Goal: Download file/media

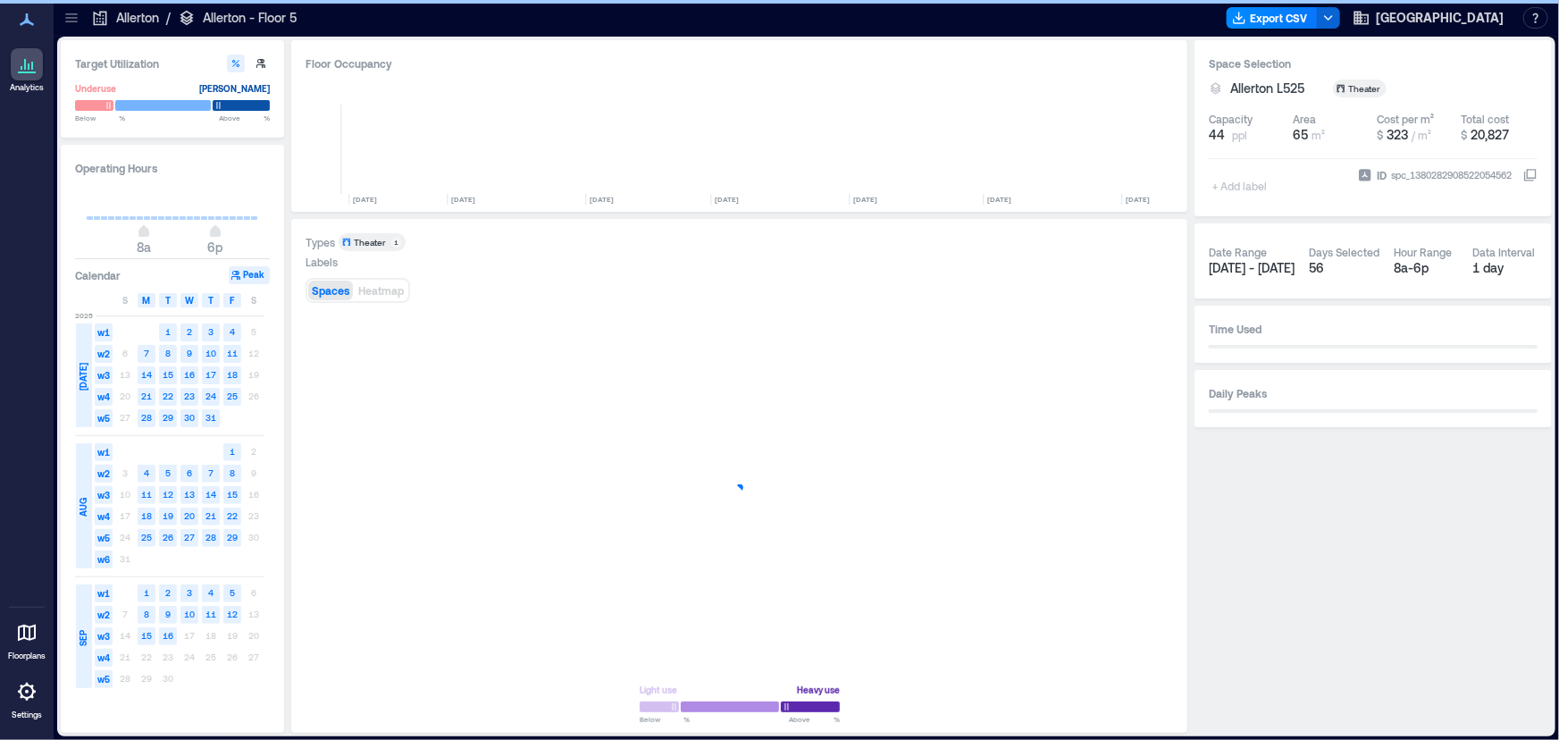
scroll to position [0, 434]
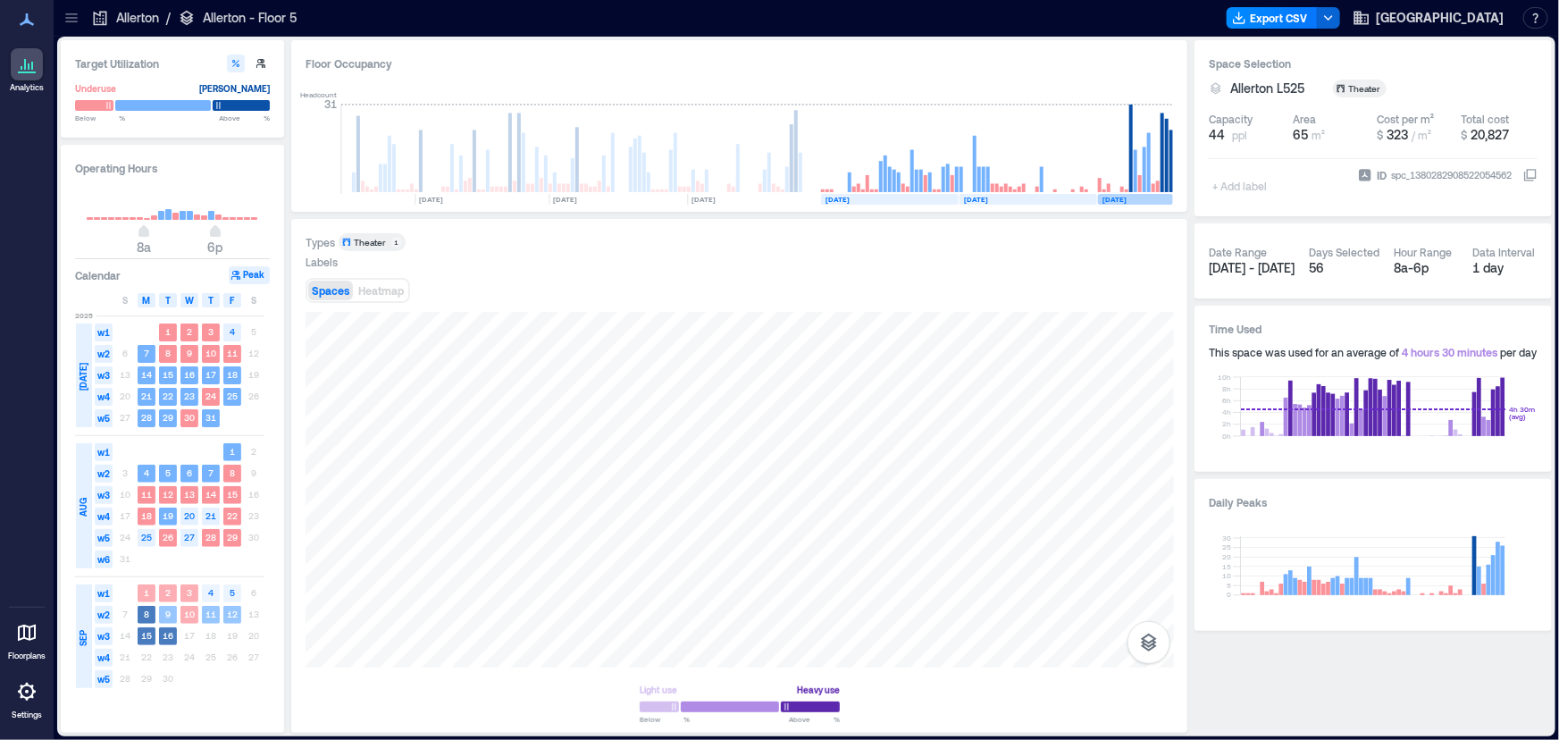
click at [1122, 196] on text "[DATE]" at bounding box center [1114, 199] width 24 height 9
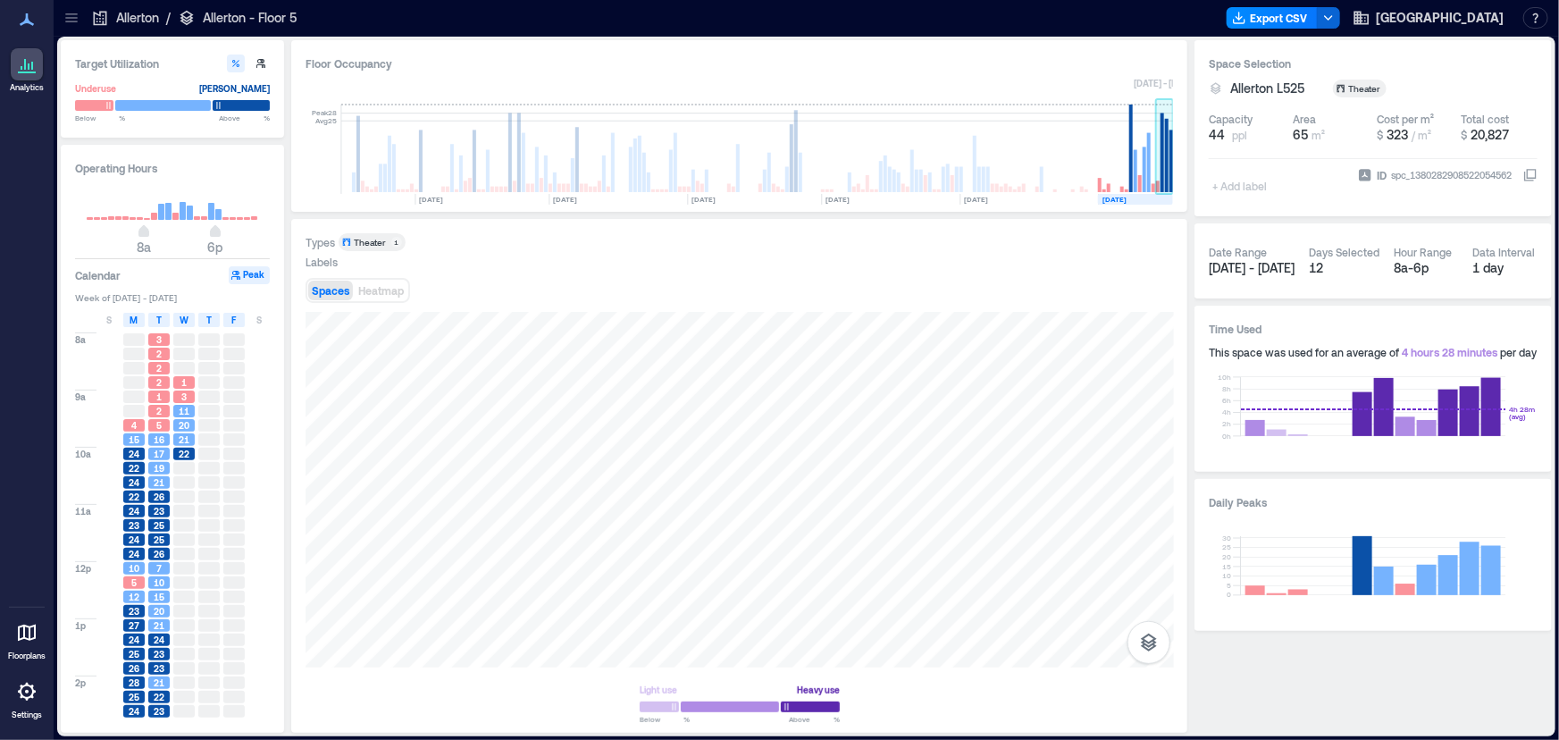
click at [1161, 176] on rect at bounding box center [1162, 153] width 4 height 80
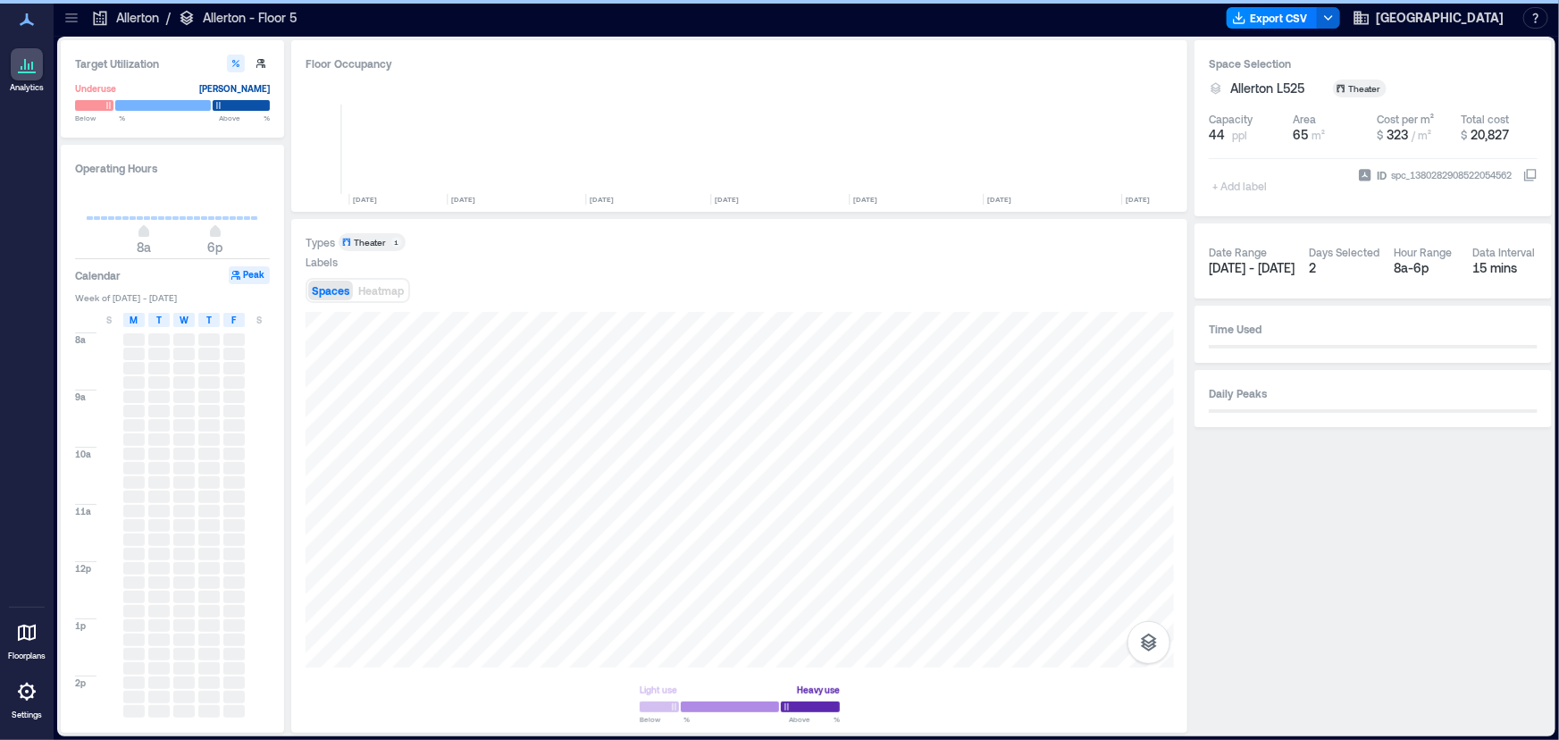
scroll to position [0, 434]
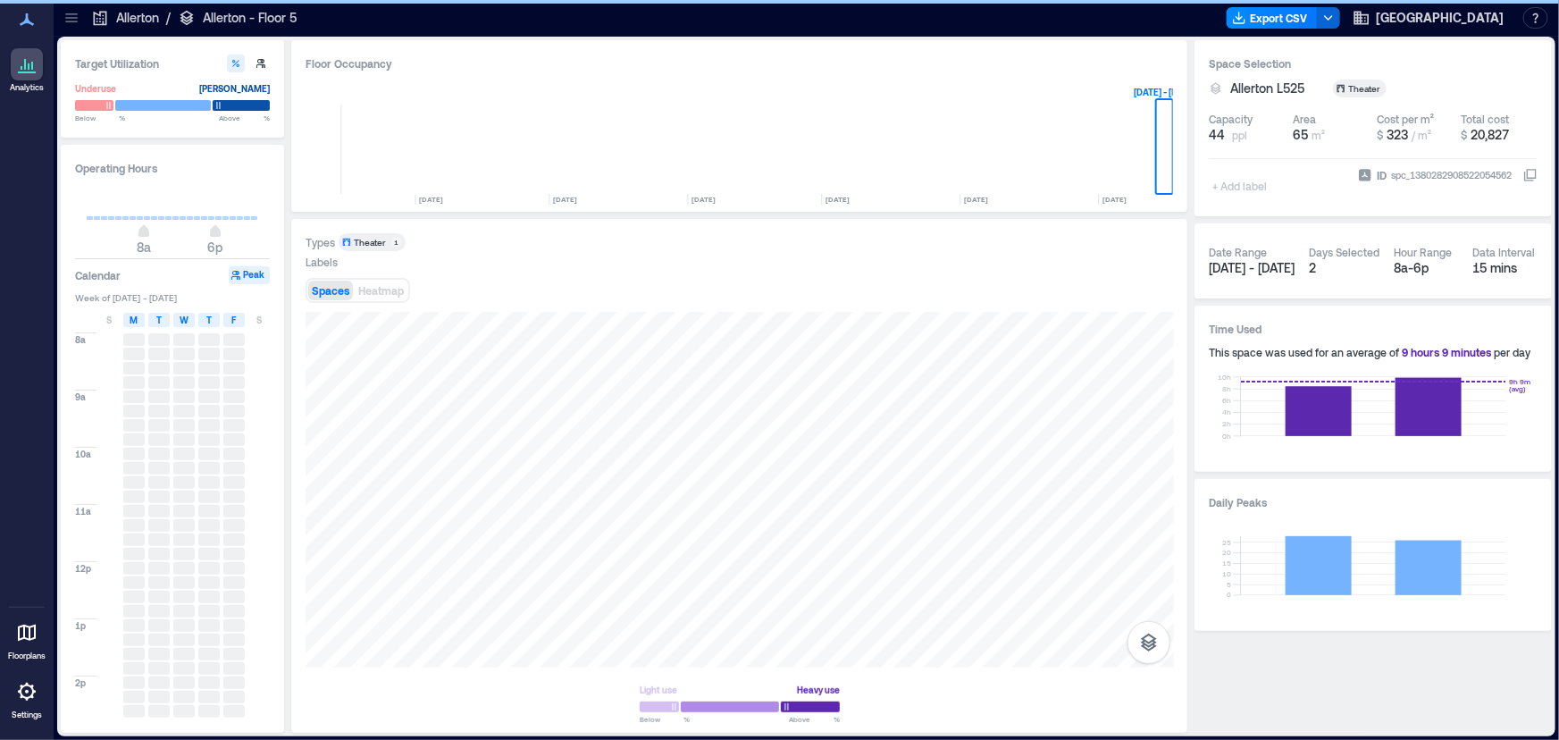
click at [70, 13] on icon at bounding box center [72, 18] width 18 height 18
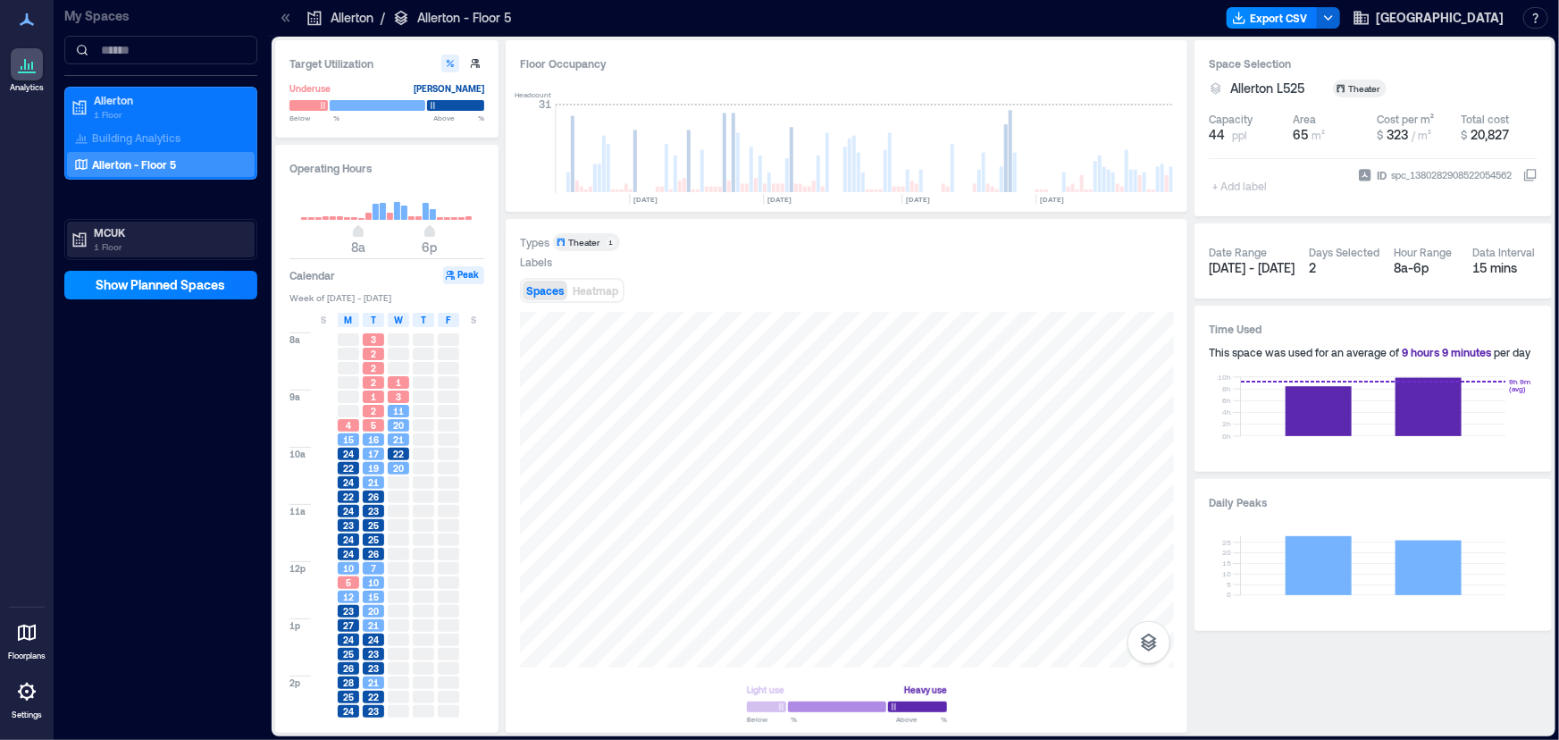
click at [104, 239] on p "1 Floor" at bounding box center [169, 246] width 150 height 14
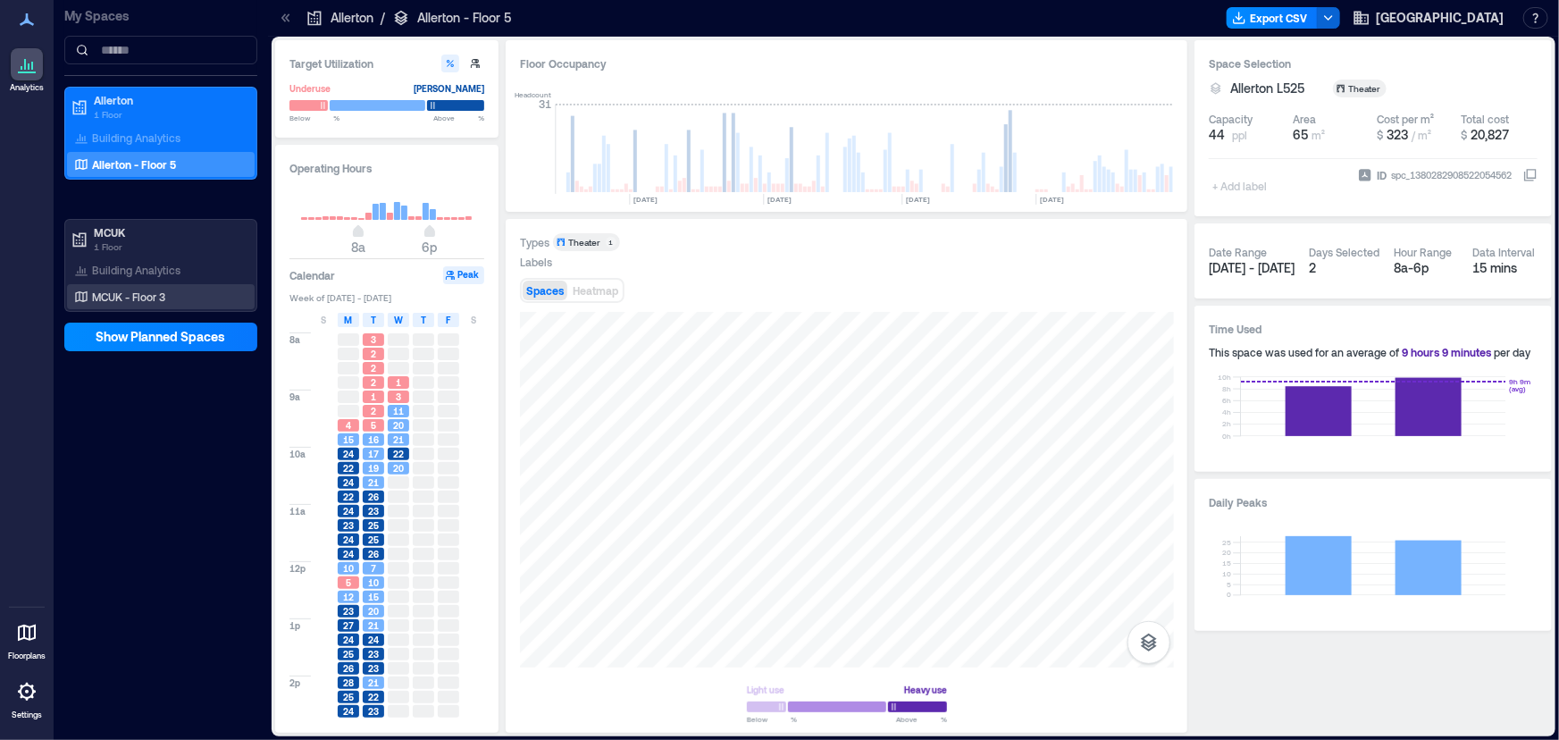
click at [155, 288] on div "MCUK - Floor 3" at bounding box center [157, 297] width 173 height 18
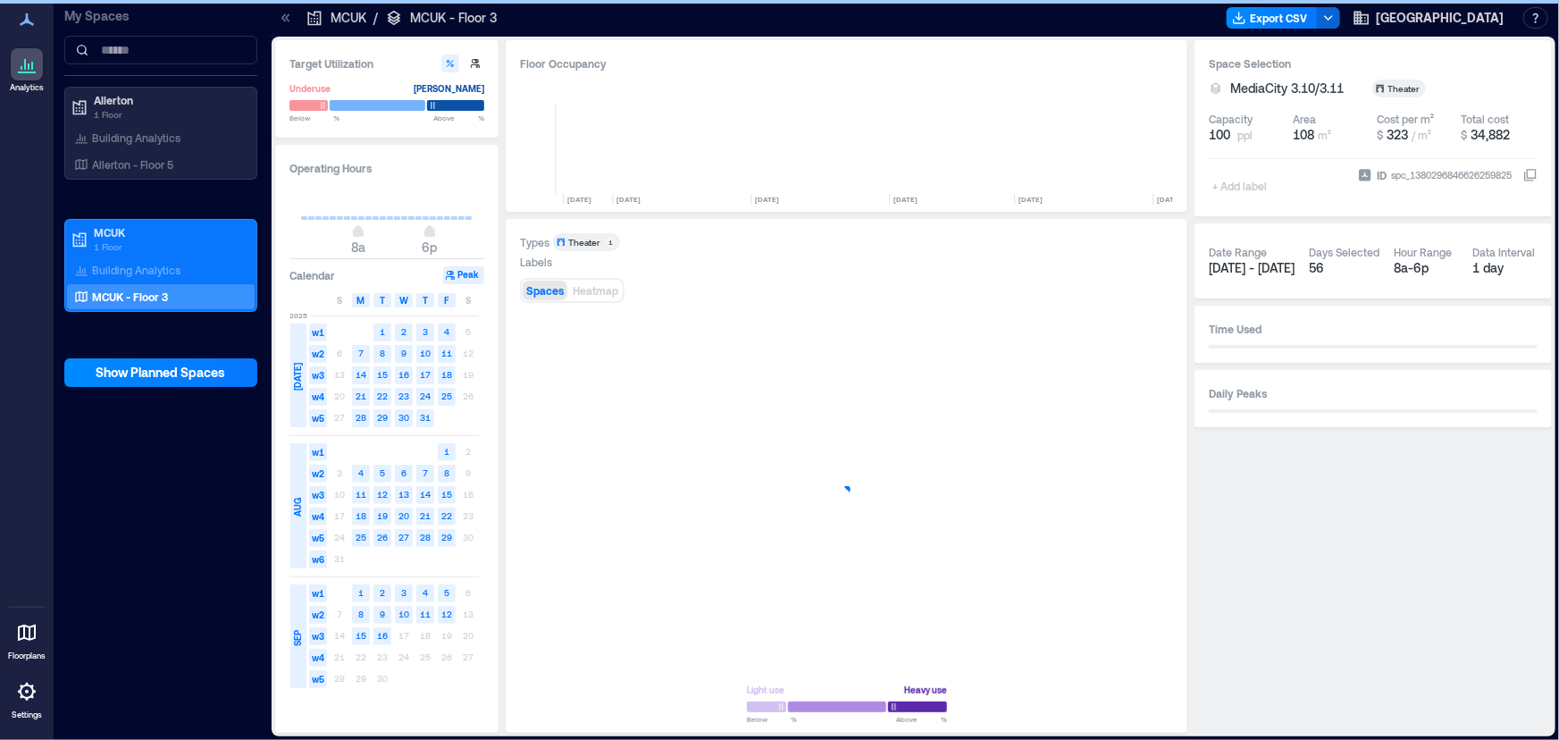
scroll to position [0, 738]
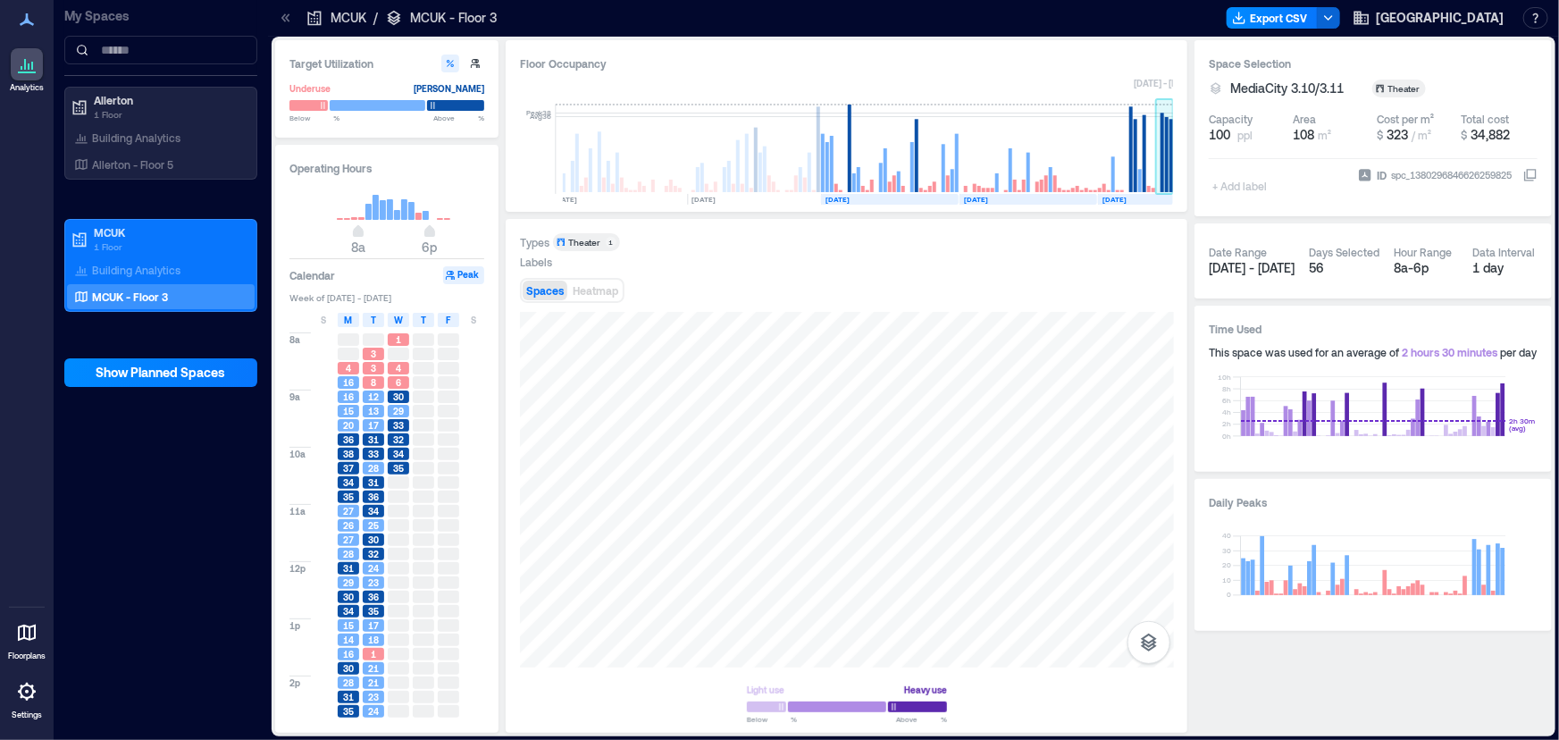
click at [1166, 180] on rect at bounding box center [1167, 154] width 4 height 75
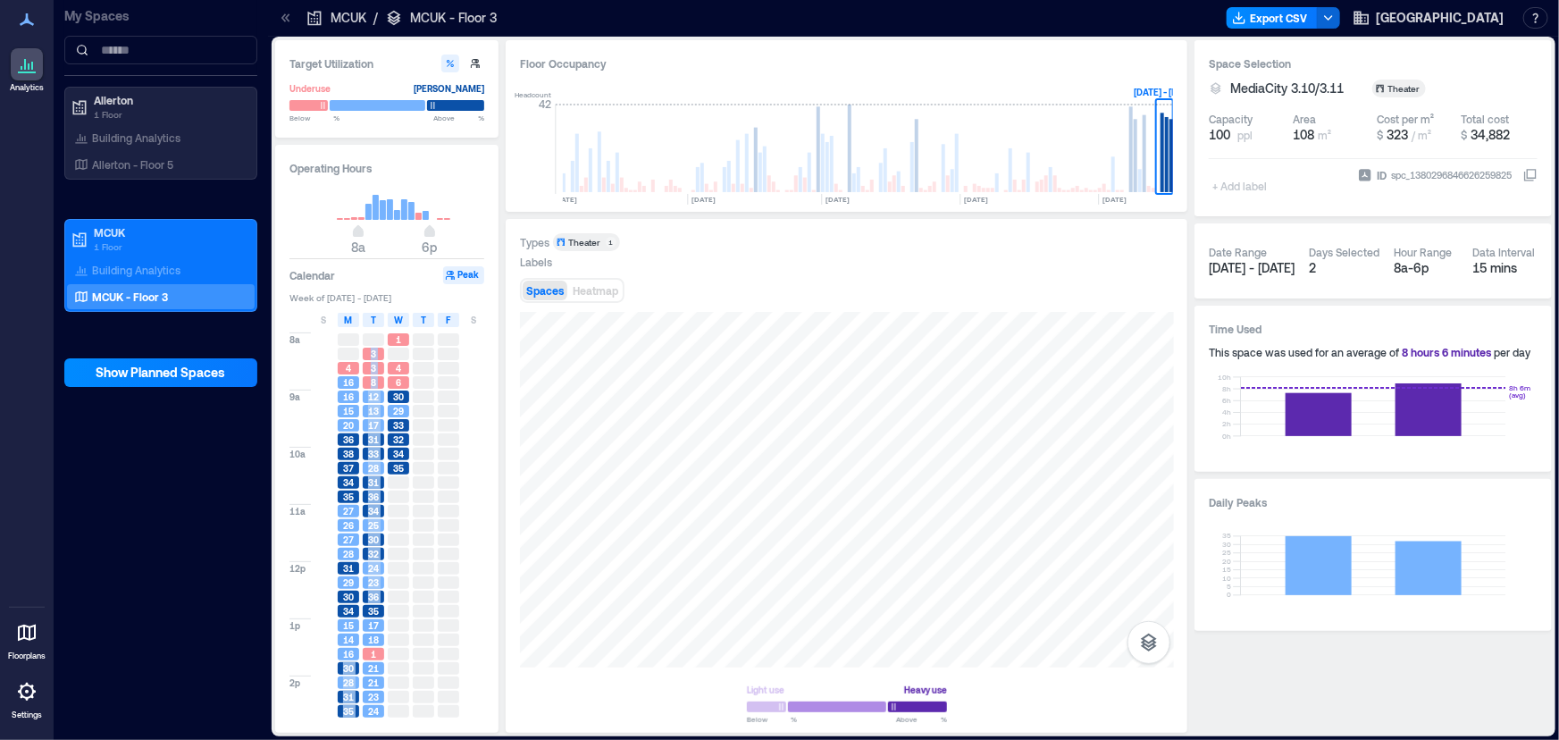
drag, startPoint x: 357, startPoint y: 633, endPoint x: 363, endPoint y: 590, distance: 44.1
click at [363, 590] on div "8a 9a 10a 11a 12p 1p 2p 3p 4p 5p 4 16 16 15 20 36 38 37 34 35 27 26 27 28 31 29…" at bounding box center [387, 616] width 197 height 575
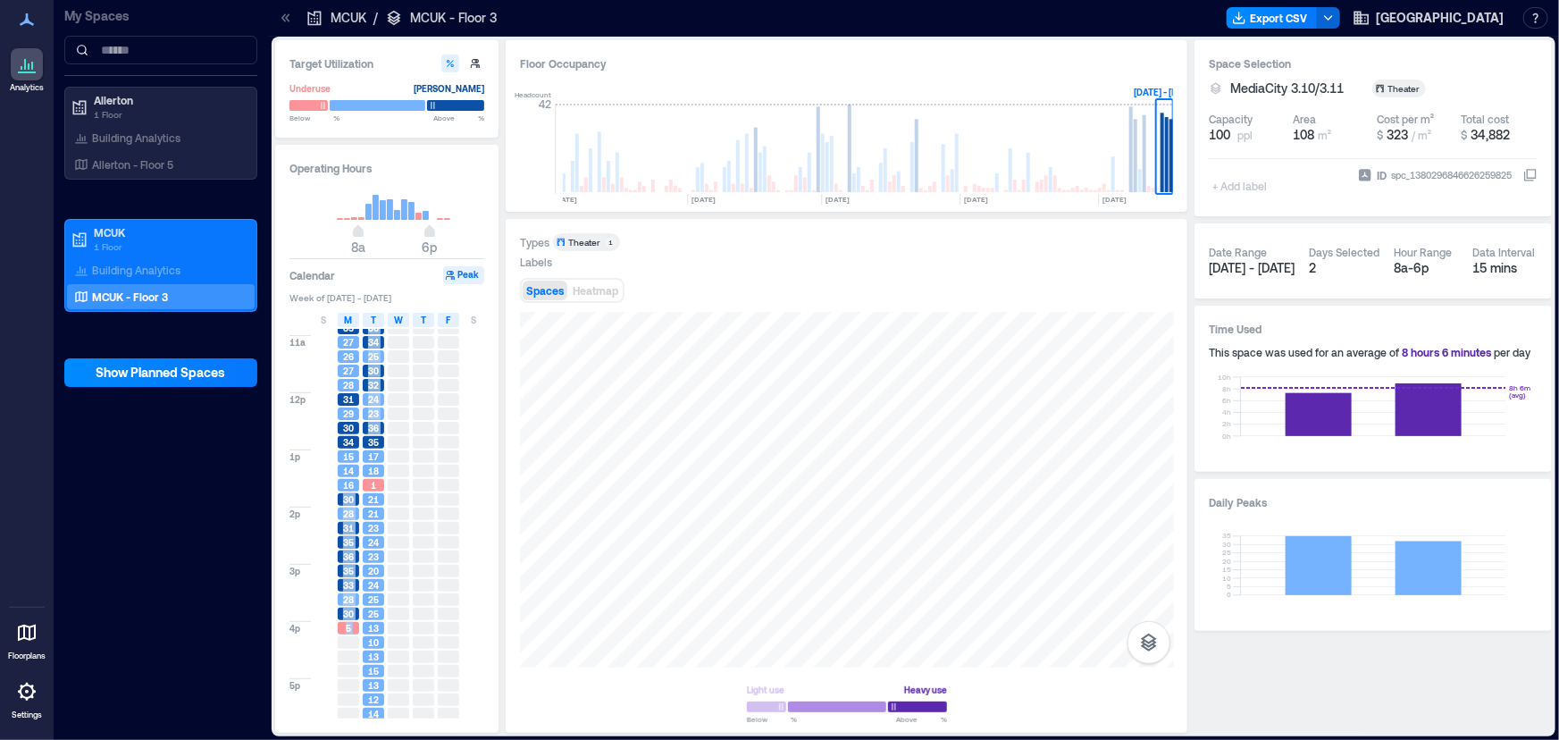
scroll to position [170, 0]
click at [318, 649] on div at bounding box center [323, 656] width 25 height 14
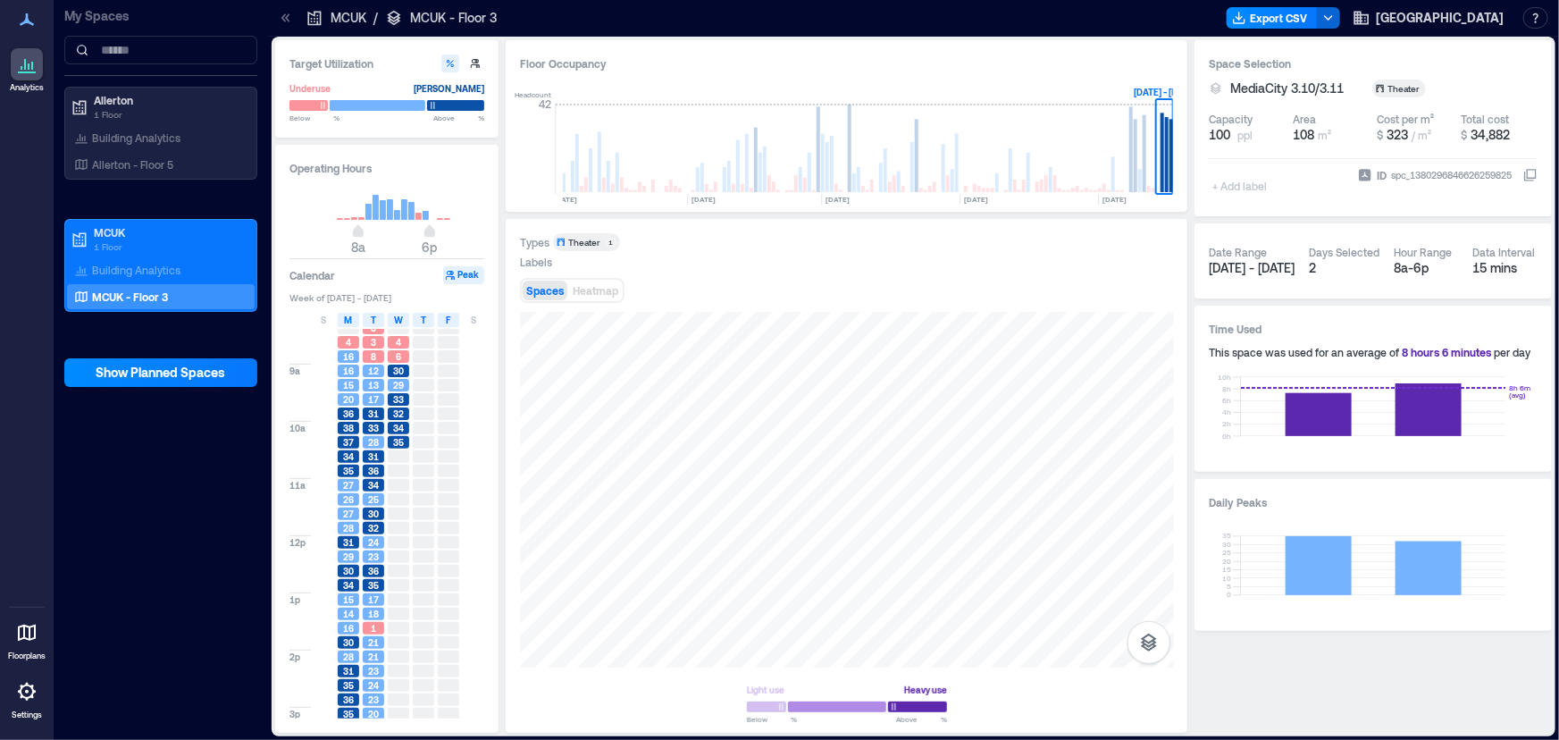
scroll to position [0, 0]
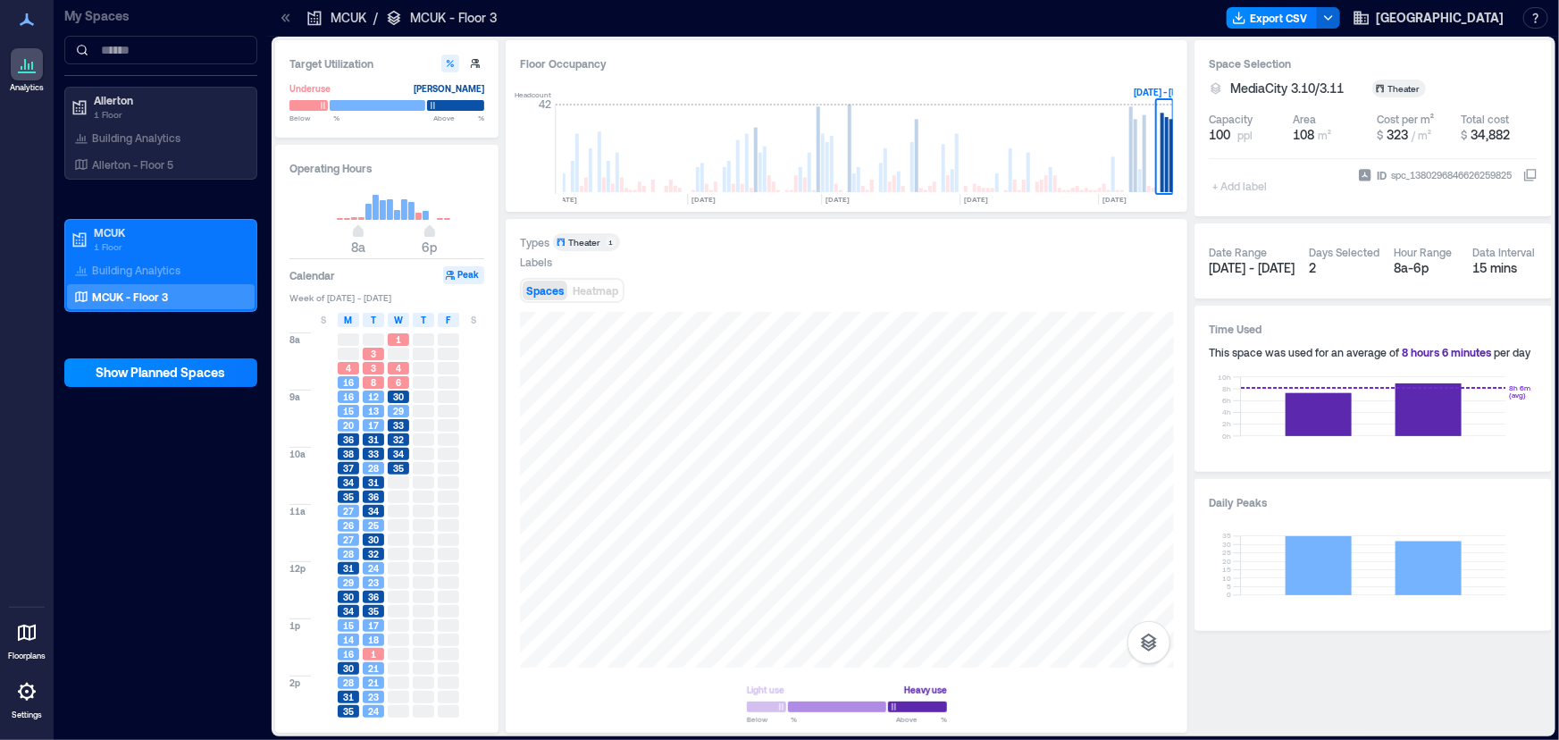
click at [13, 68] on div at bounding box center [27, 64] width 32 height 32
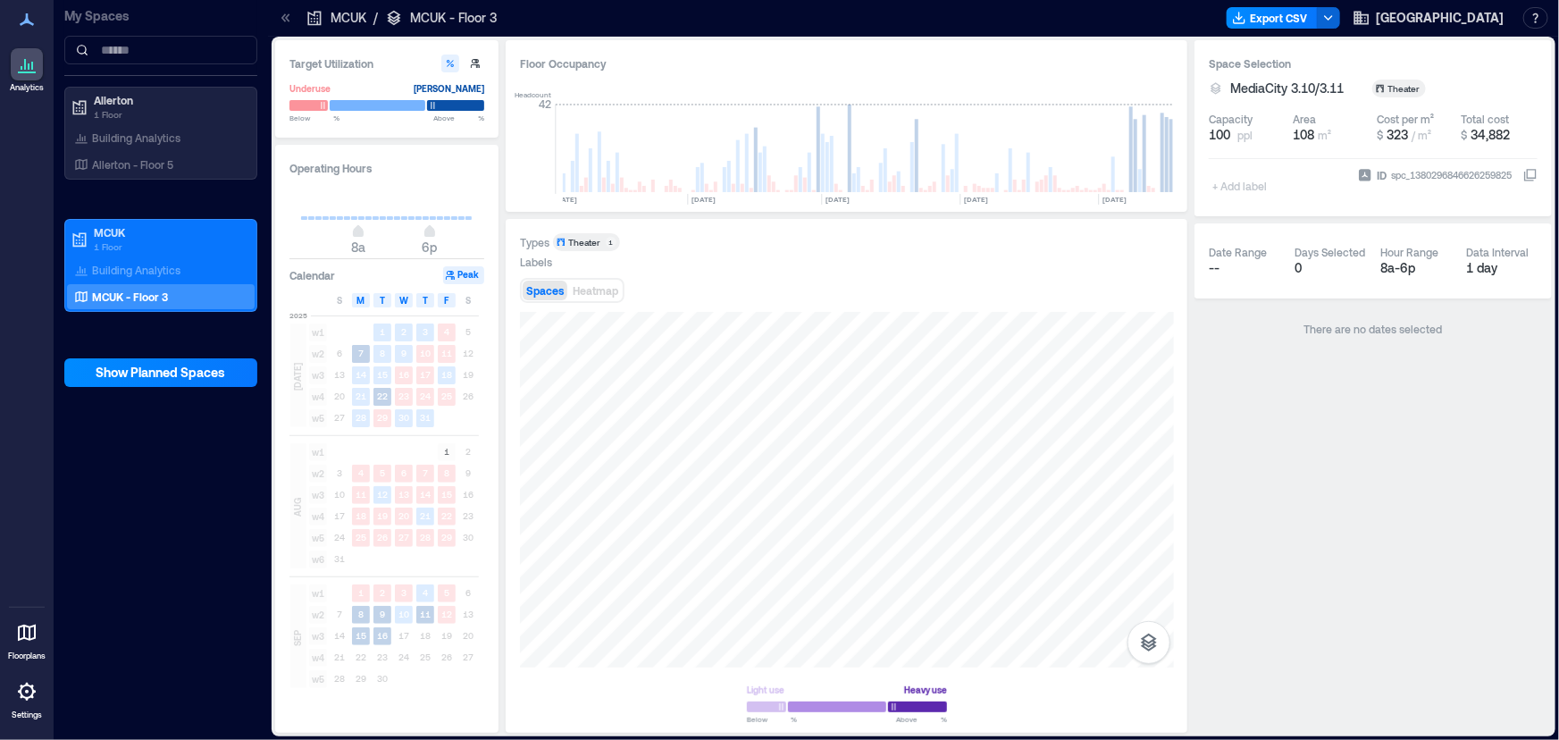
click at [280, 21] on icon at bounding box center [286, 18] width 18 height 18
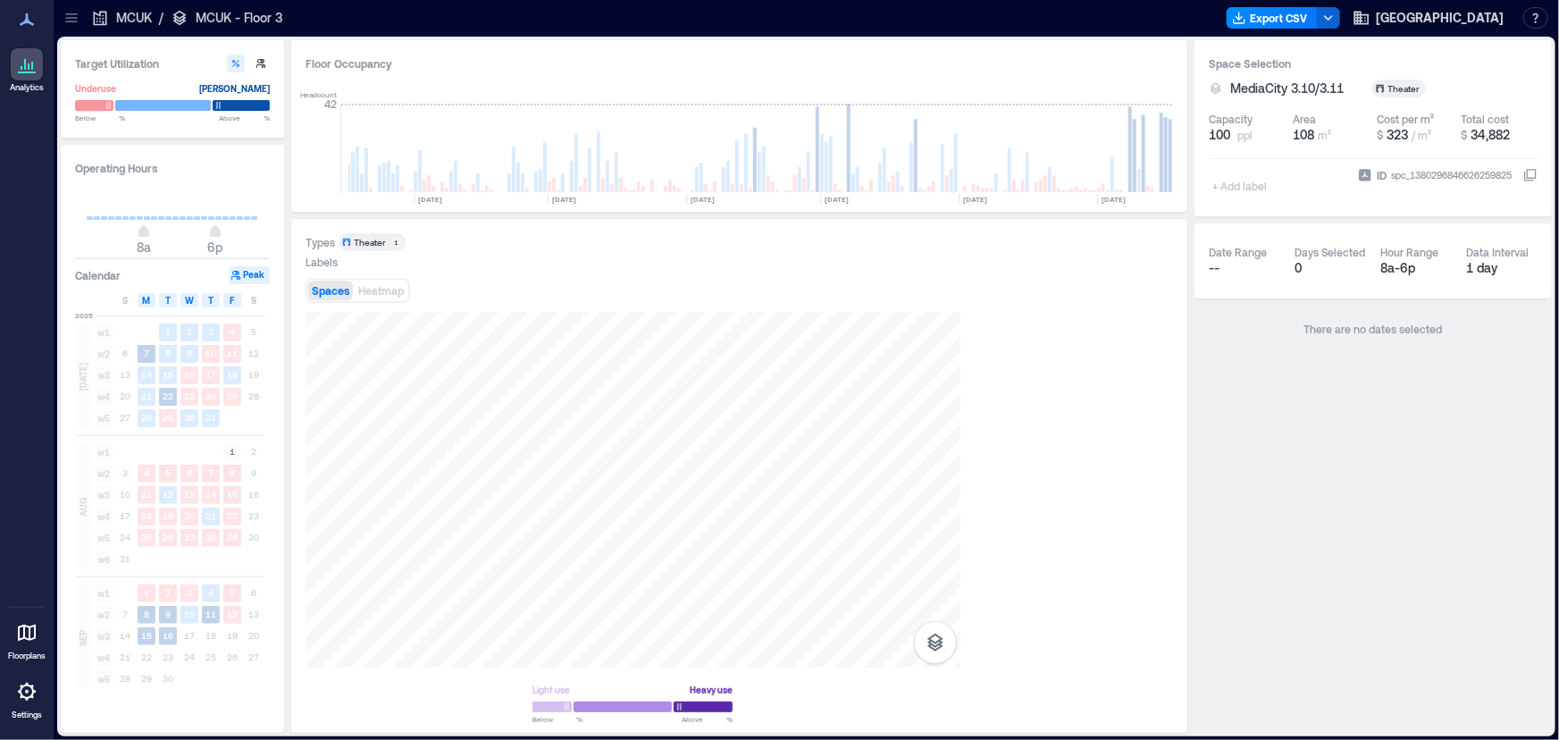
scroll to position [0, 523]
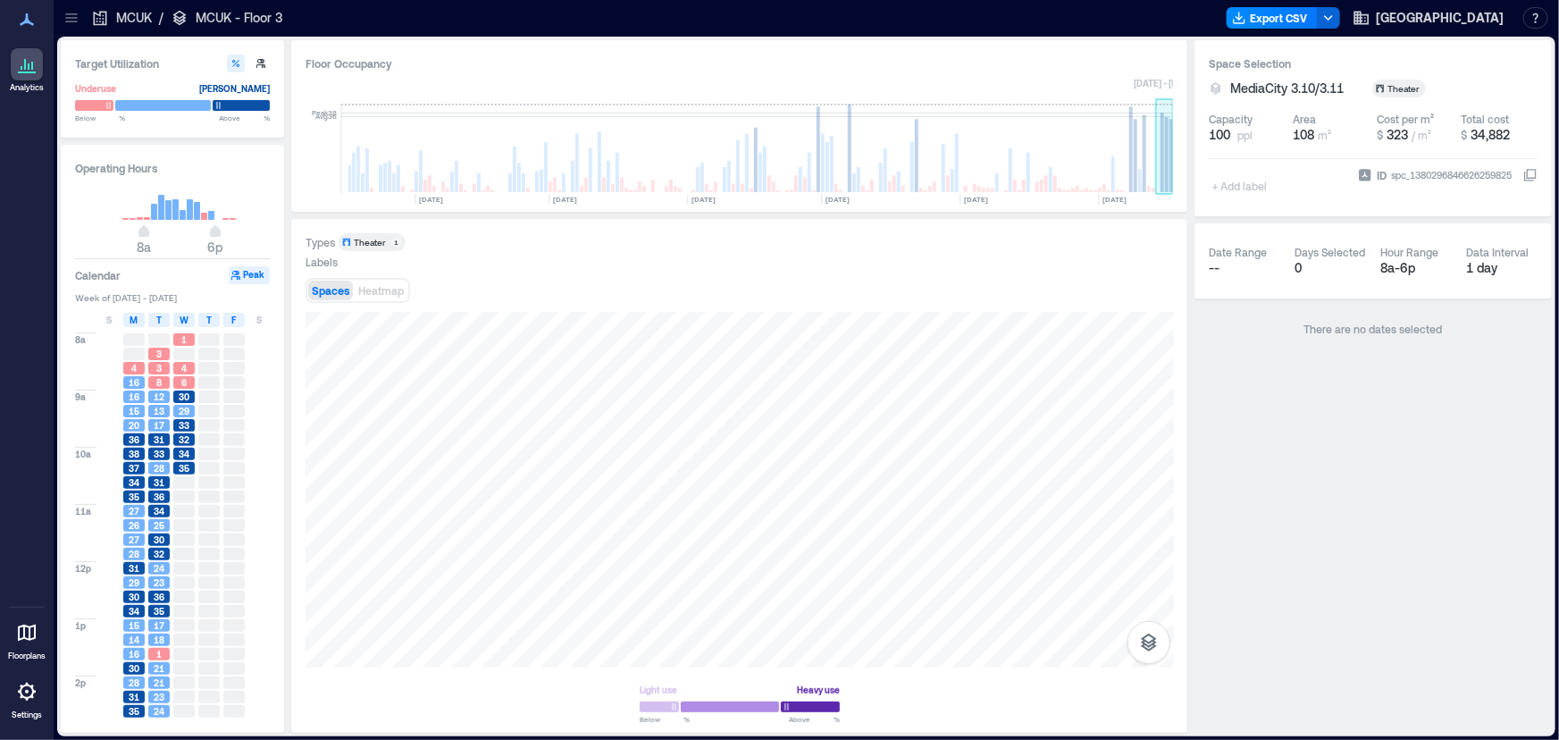
click at [1172, 138] on rect at bounding box center [1165, 149] width 18 height 89
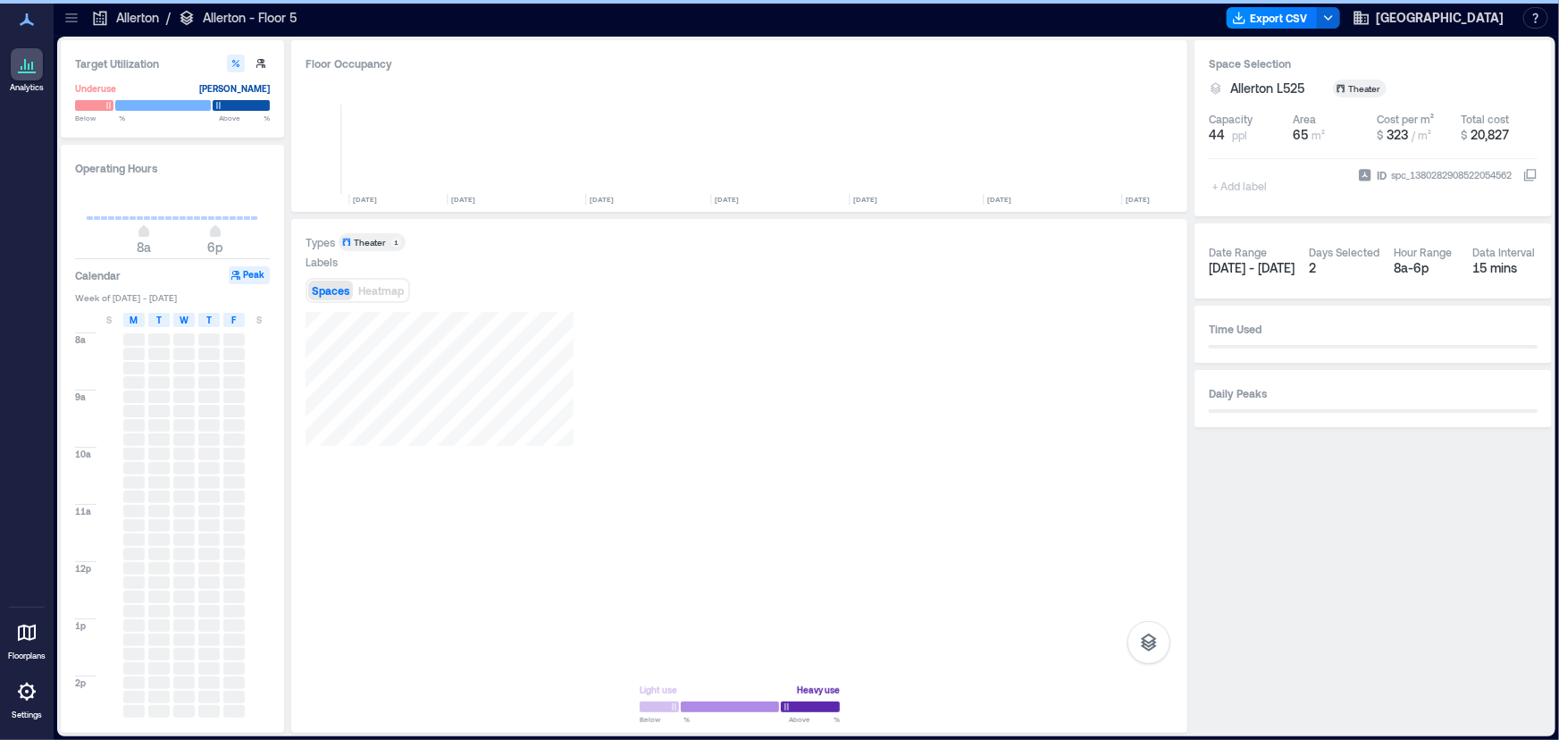
scroll to position [0, 434]
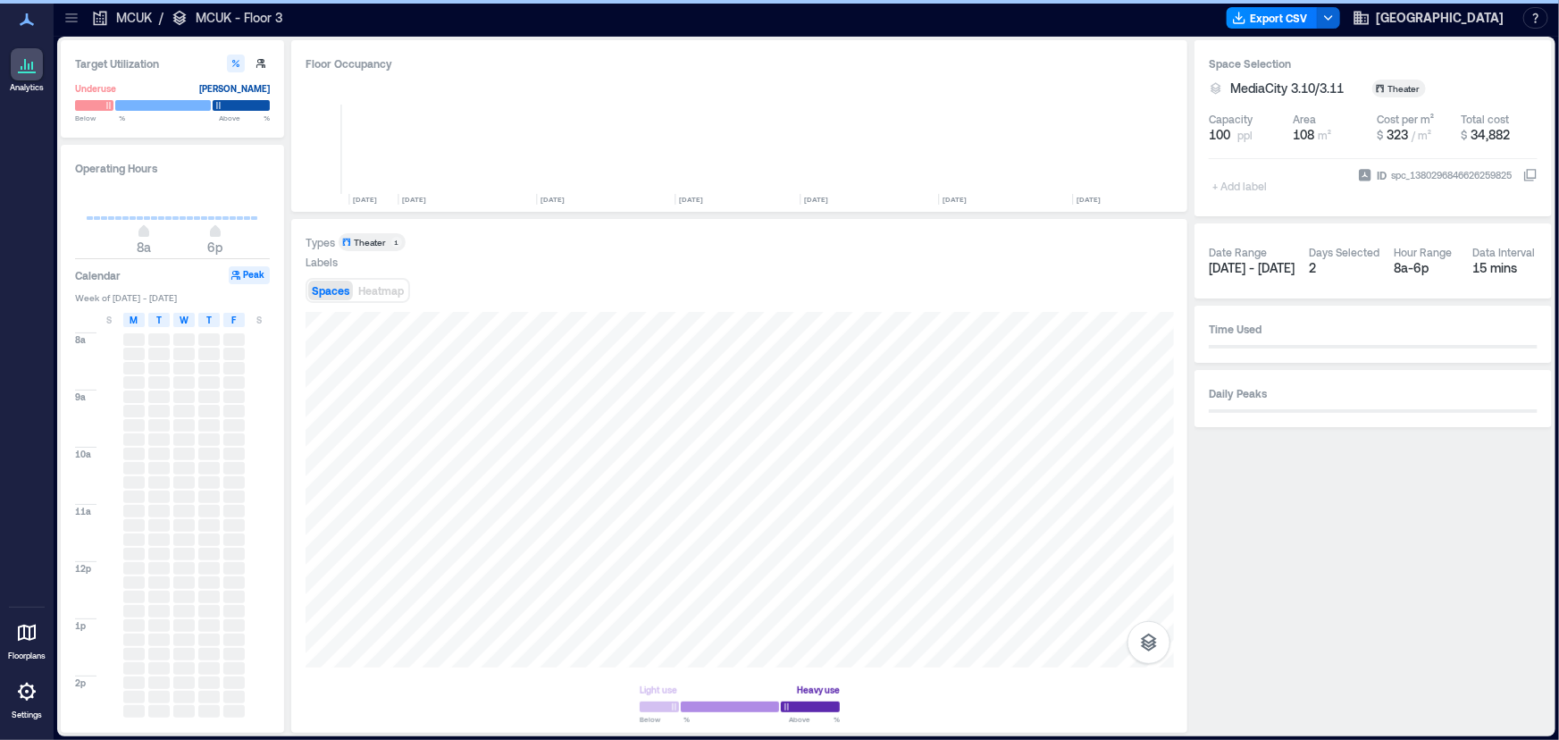
scroll to position [0, 523]
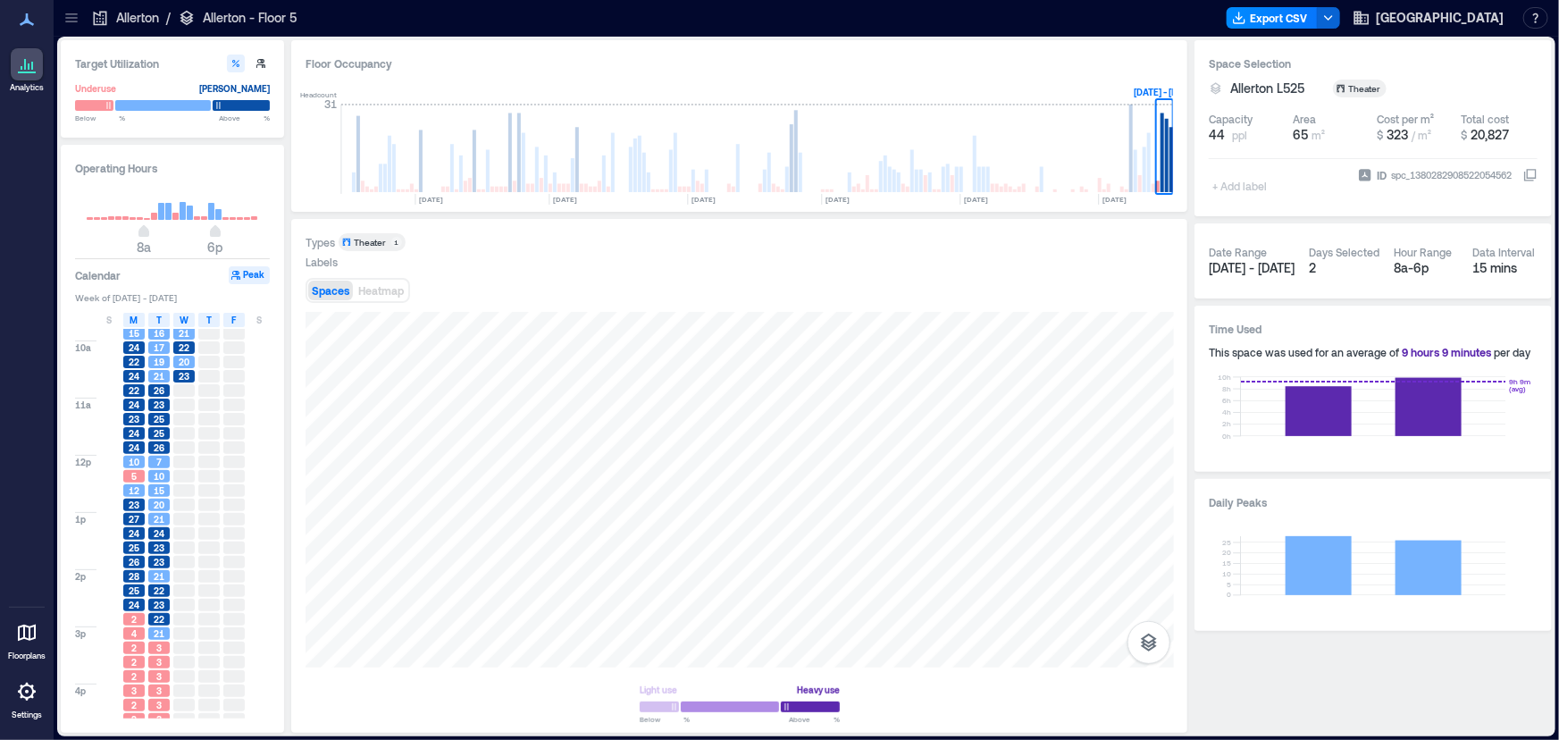
scroll to position [80, 0]
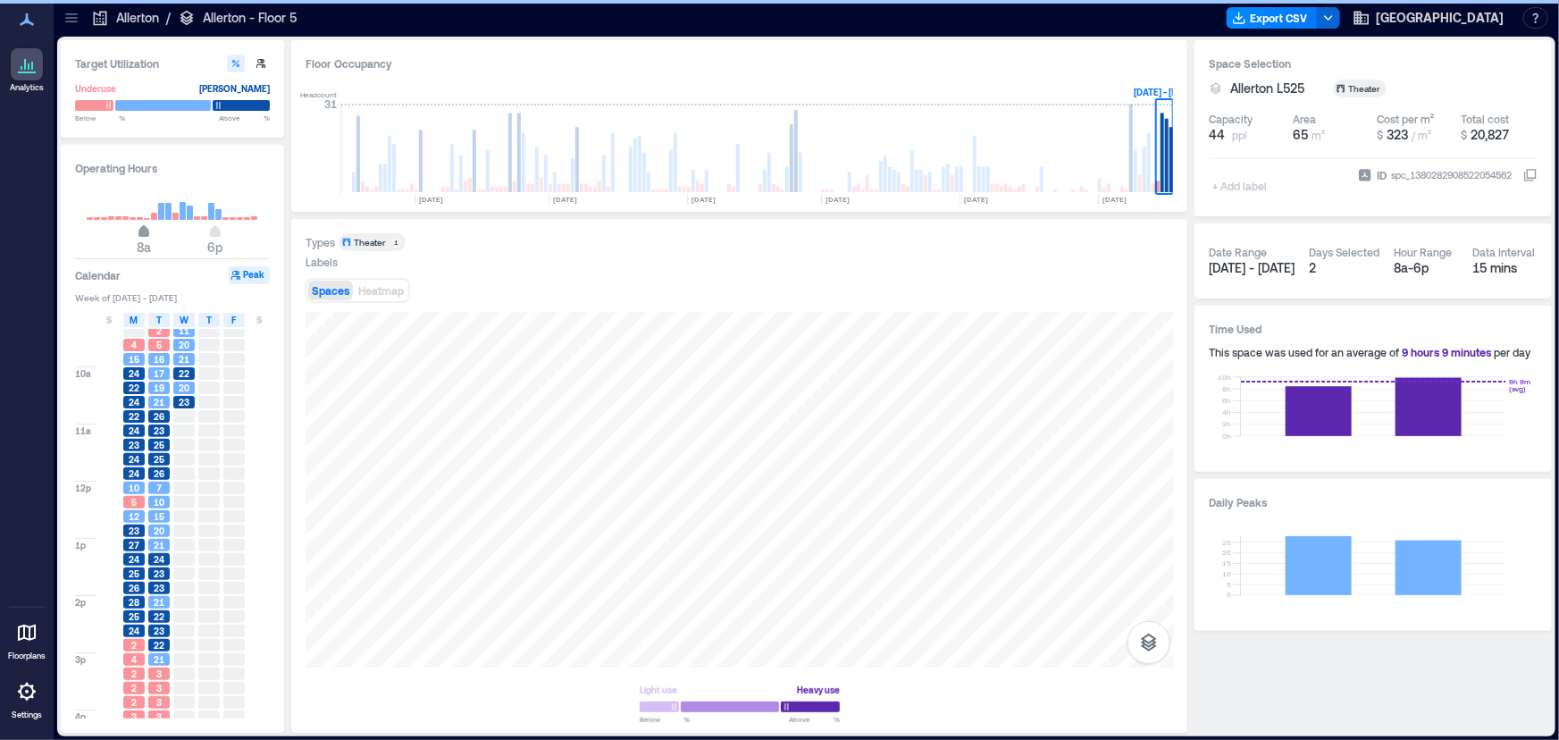
type input "*"
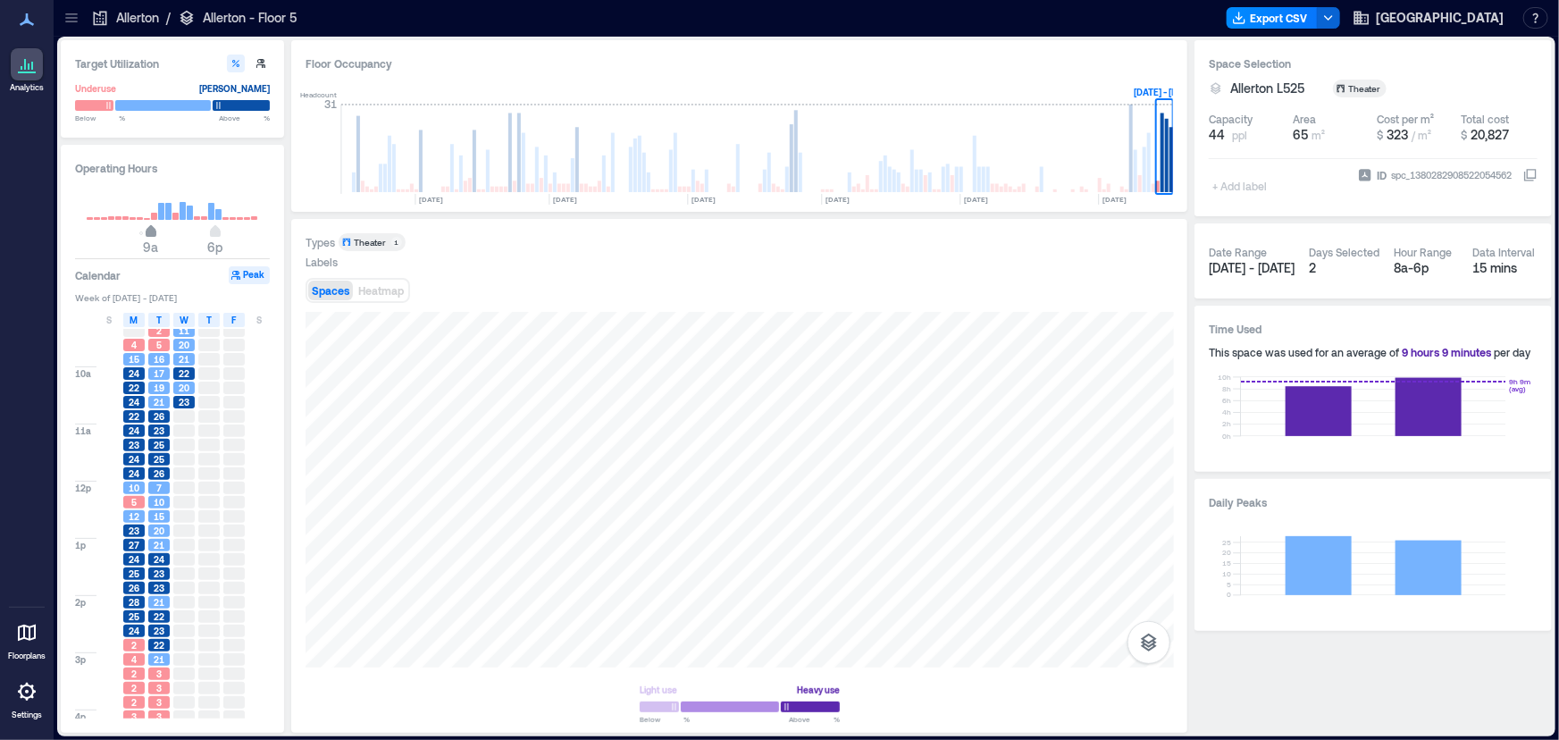
drag, startPoint x: 142, startPoint y: 217, endPoint x: 152, endPoint y: 216, distance: 9.9
click at [152, 230] on span "9a" at bounding box center [151, 233] width 11 height 7
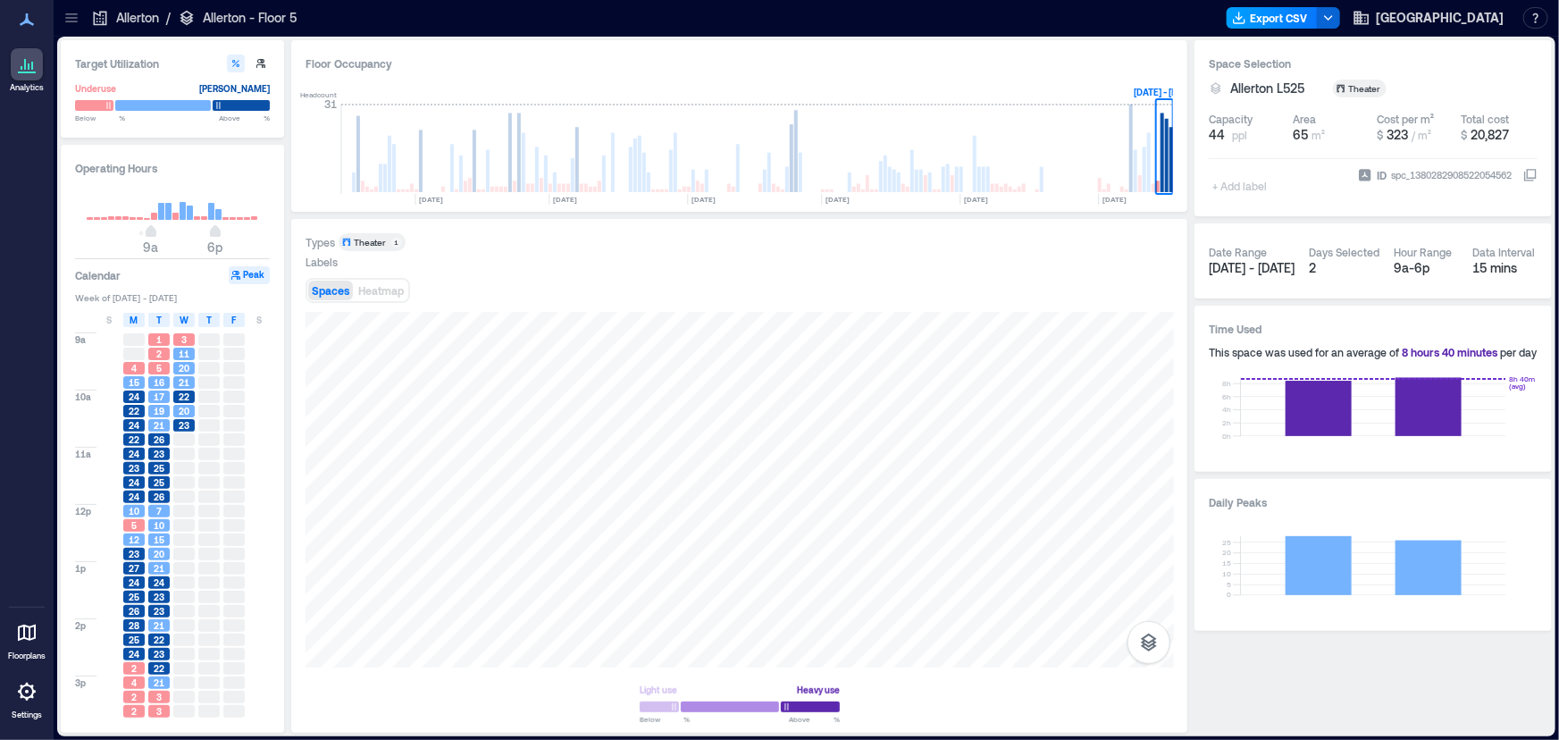
click at [1318, 17] on button "Export CSV" at bounding box center [1272, 17] width 91 height 21
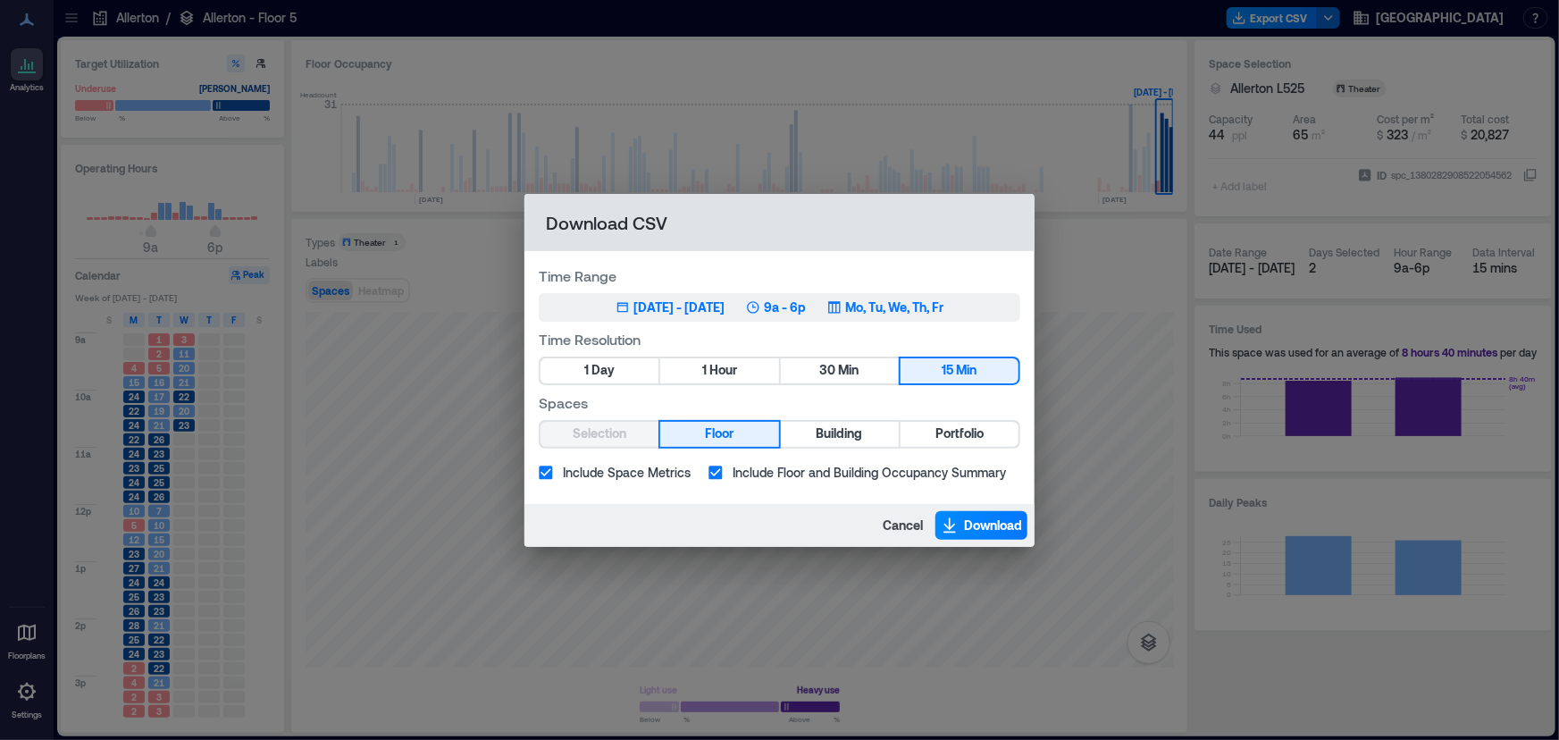
click at [697, 312] on div "Sep 15, 2025 - Sep 16, 2025" at bounding box center [678, 307] width 91 height 18
click at [709, 368] on button "1 Hour" at bounding box center [719, 370] width 118 height 25
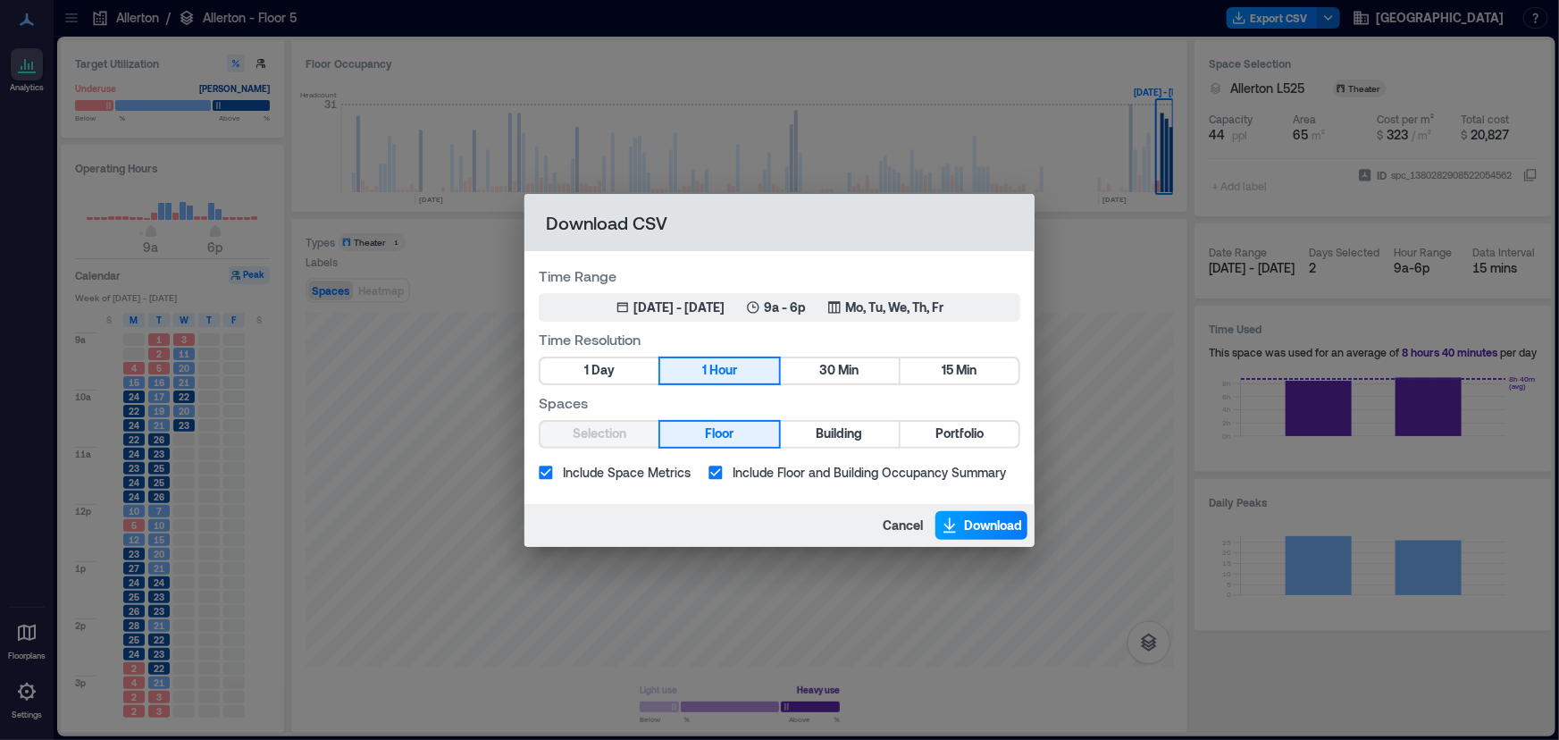
click at [980, 518] on span "Download" at bounding box center [993, 525] width 58 height 18
